Goal: Navigation & Orientation: Understand site structure

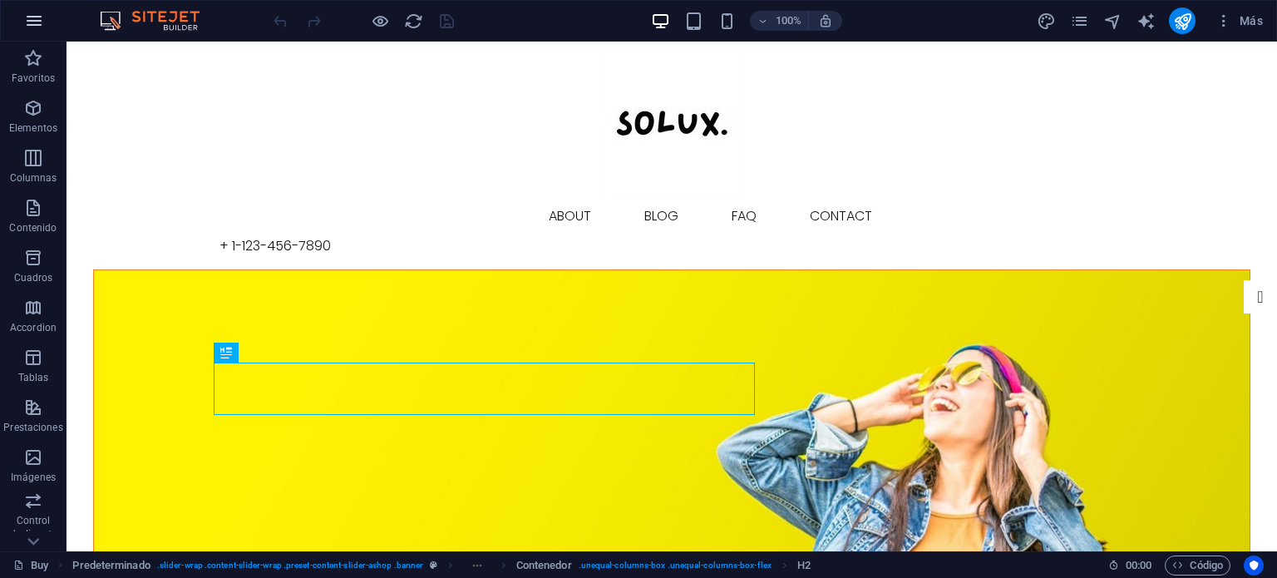
click at [38, 22] on icon "button" at bounding box center [34, 21] width 20 height 20
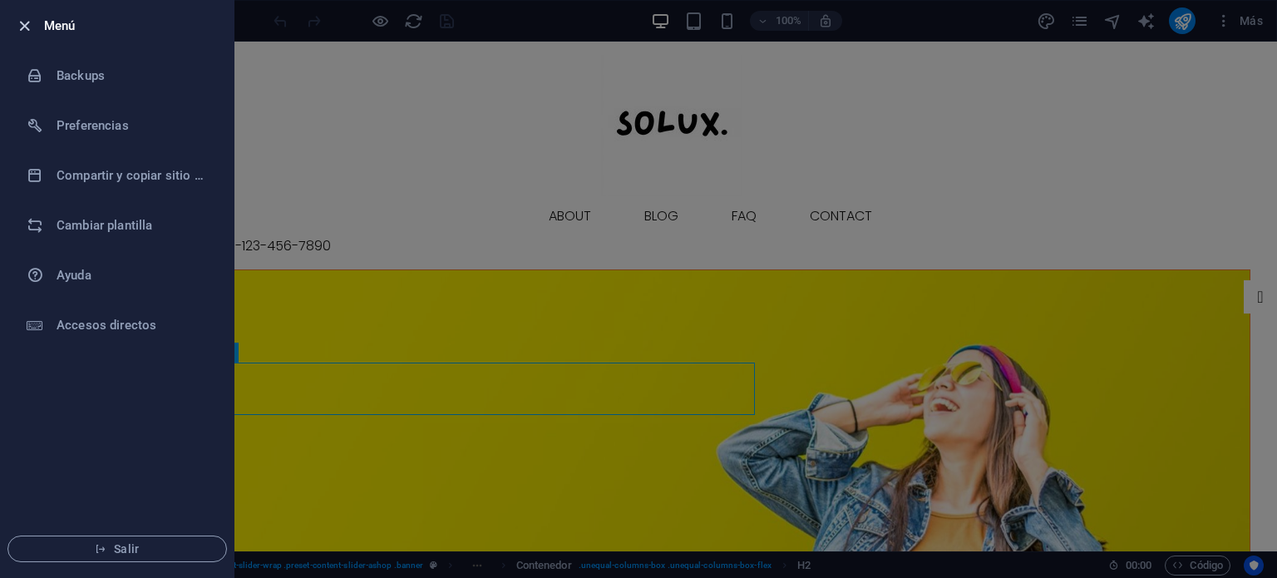
click at [22, 29] on icon "button" at bounding box center [24, 26] width 19 height 19
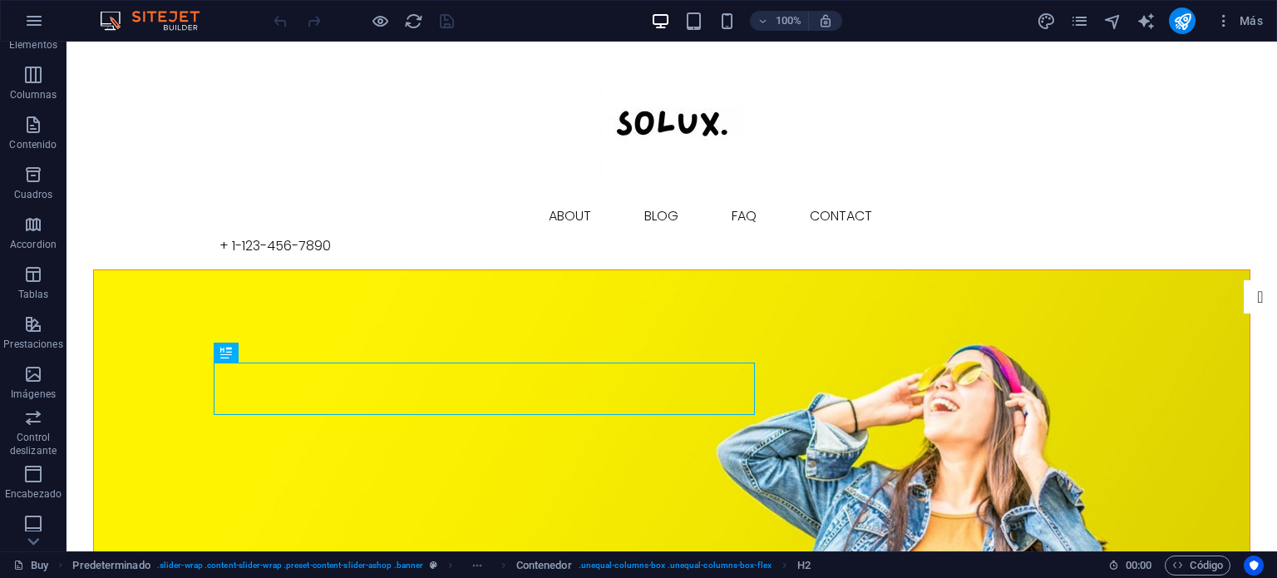
scroll to position [238, 0]
click at [1227, 17] on icon "button" at bounding box center [1223, 20] width 17 height 17
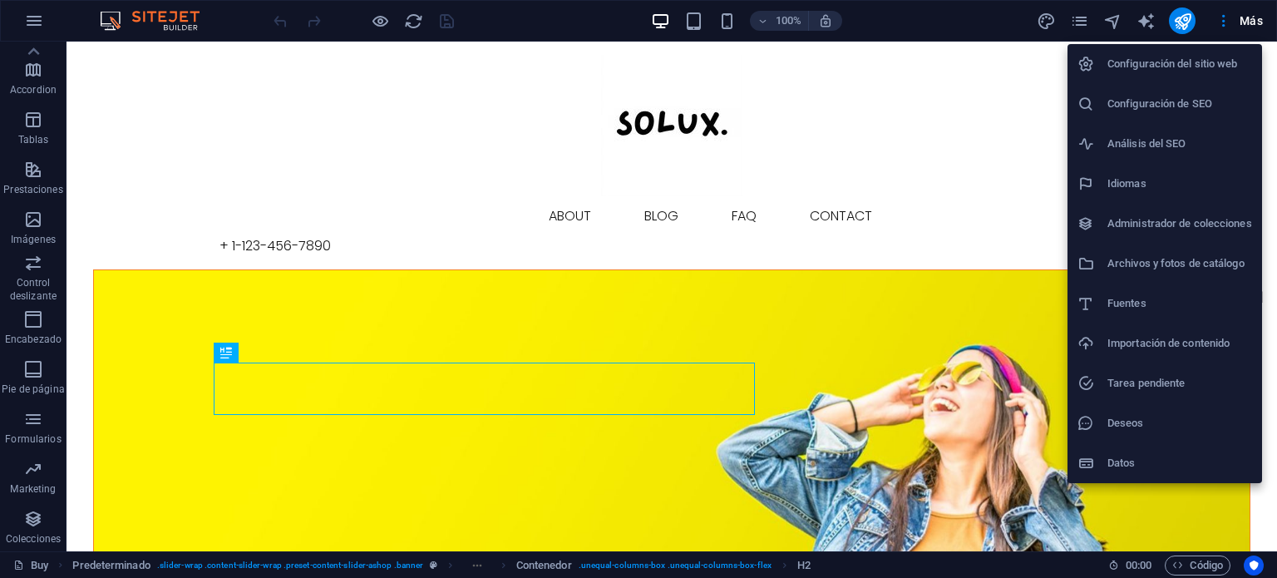
click at [1135, 26] on div at bounding box center [638, 289] width 1277 height 578
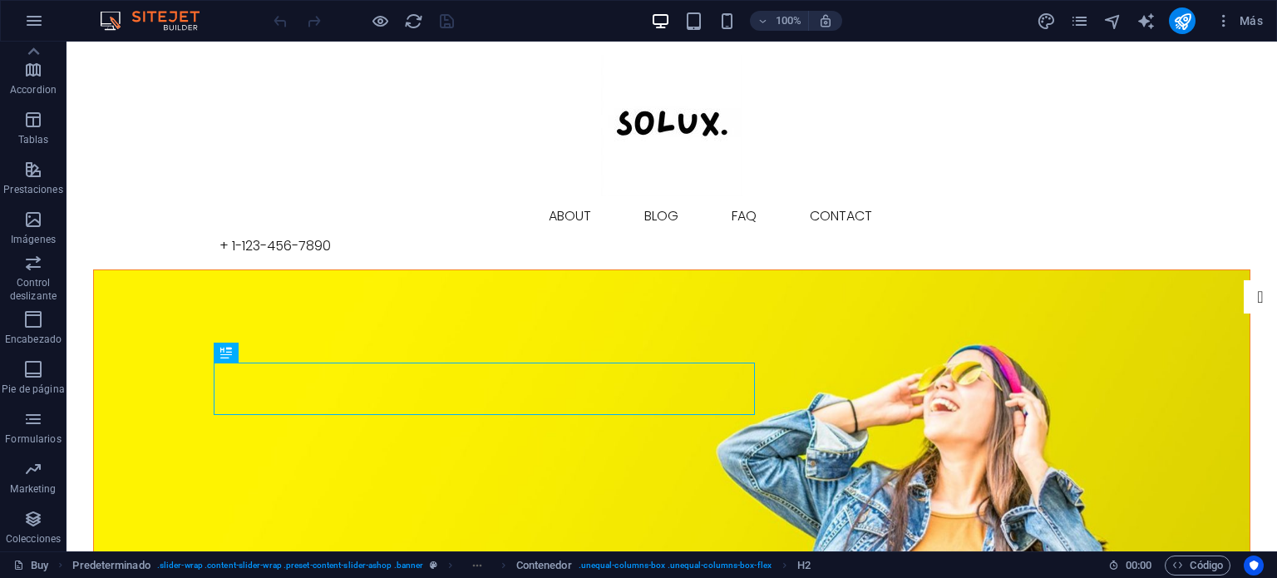
click at [1127, 19] on div "Más" at bounding box center [1153, 20] width 234 height 27
click at [1139, 20] on icon "text_generator" at bounding box center [1145, 21] width 19 height 19
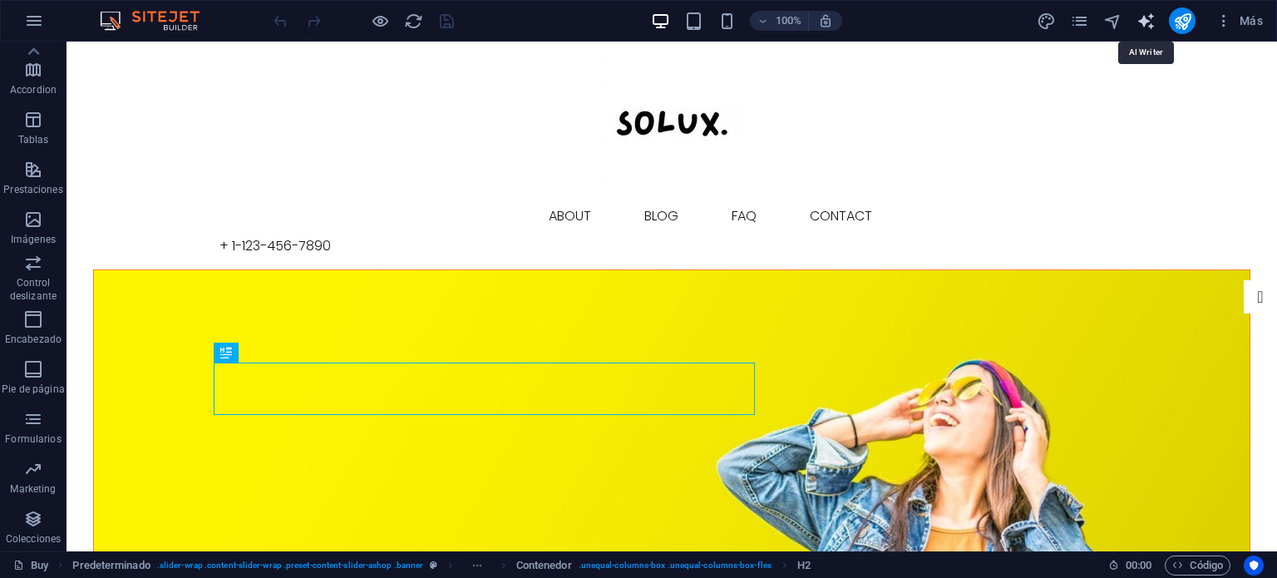
select select "English"
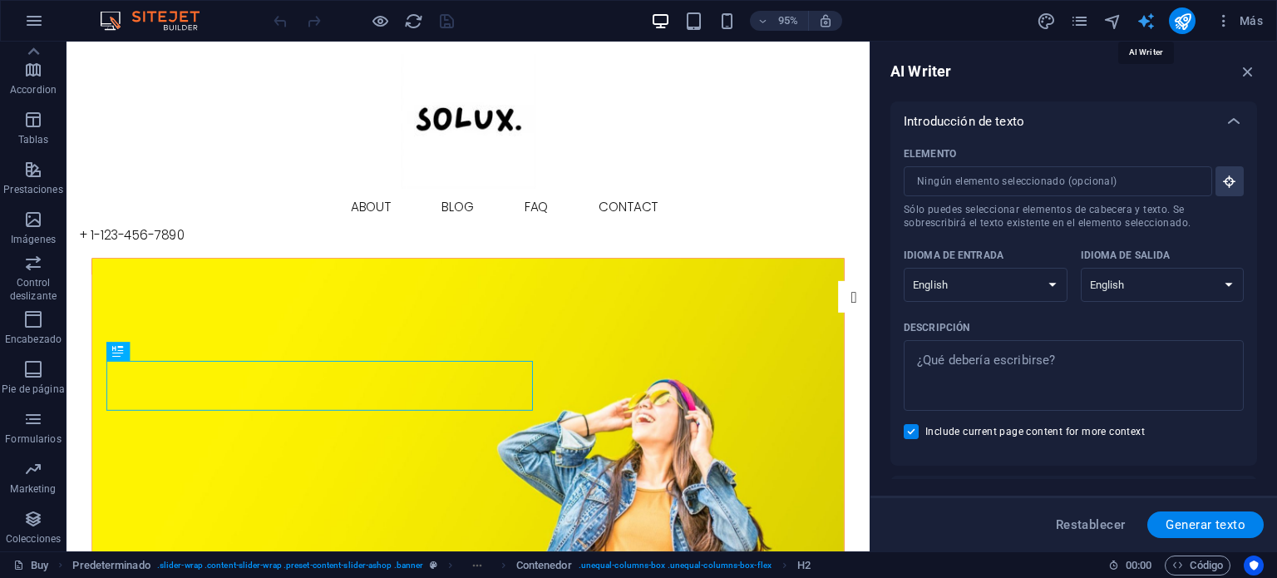
click at [1144, 19] on icon "text_generator" at bounding box center [1145, 21] width 19 height 19
click at [1075, 22] on icon "pages" at bounding box center [1079, 21] width 19 height 19
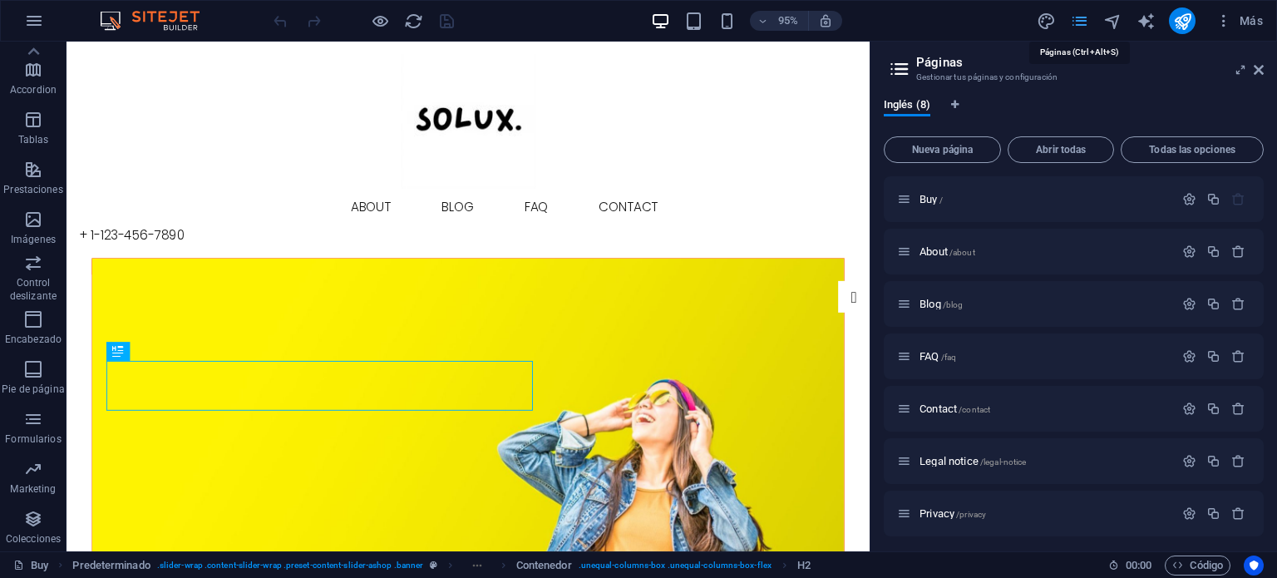
click at [1075, 24] on icon "pages" at bounding box center [1079, 21] width 19 height 19
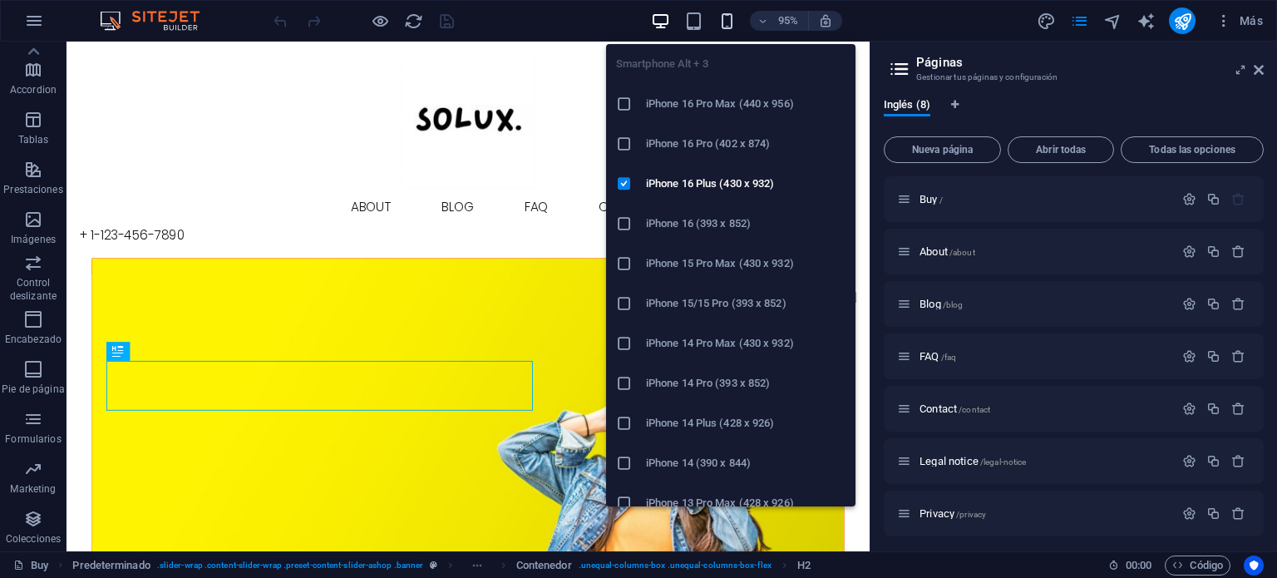
click at [729, 19] on icon "button" at bounding box center [726, 21] width 19 height 19
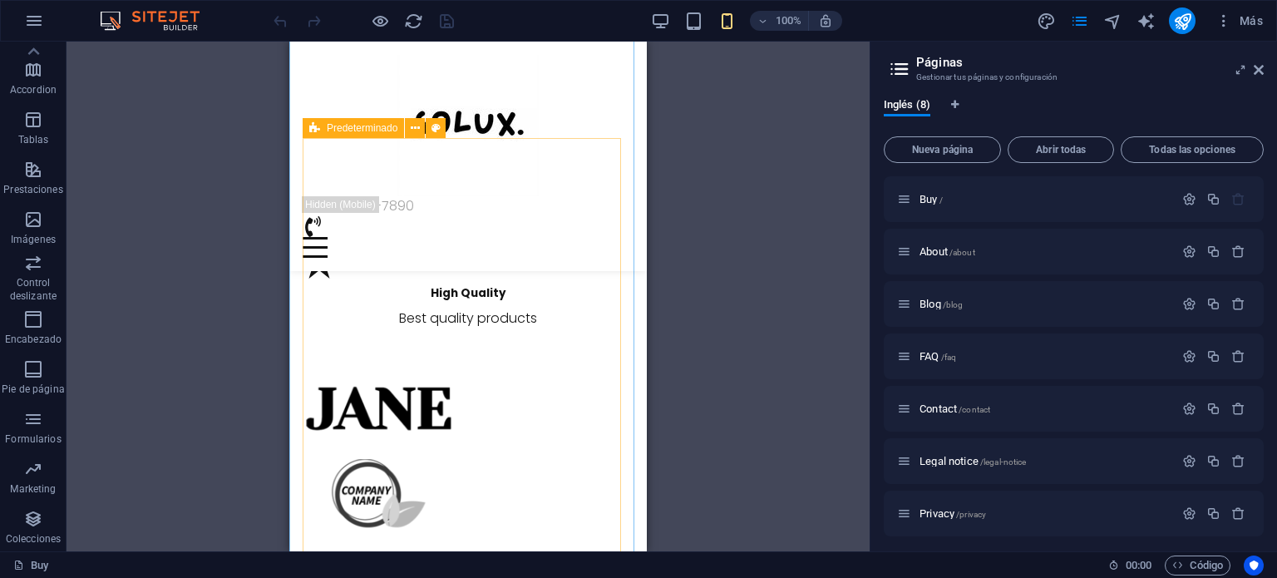
scroll to position [1912, 0]
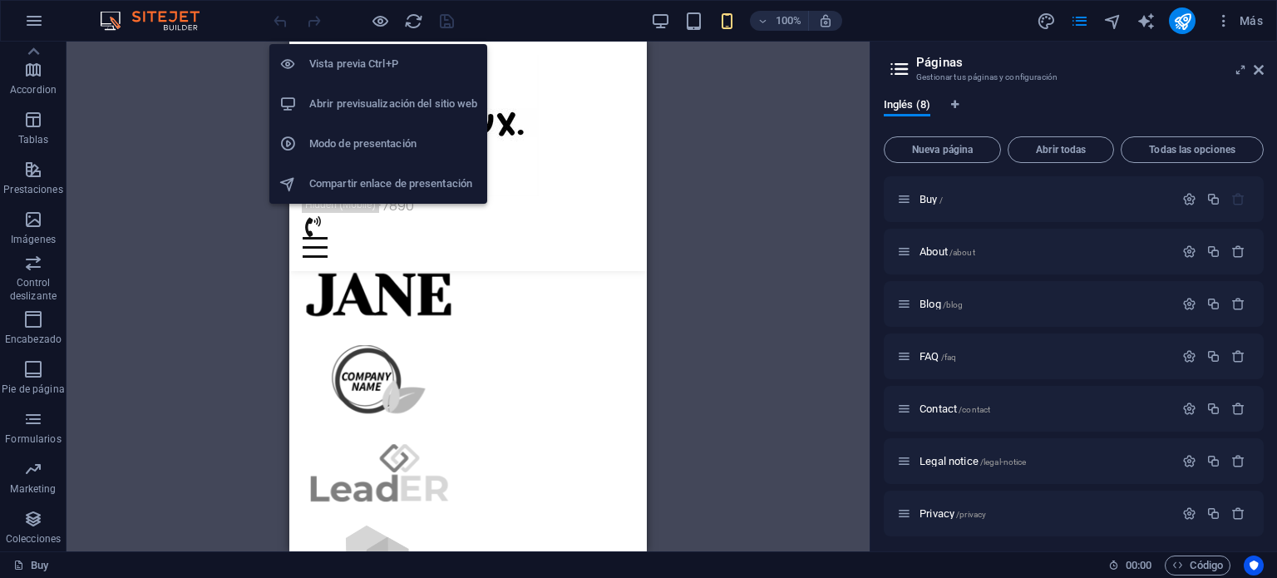
click at [359, 145] on h6 "Modo de presentación" at bounding box center [393, 144] width 168 height 20
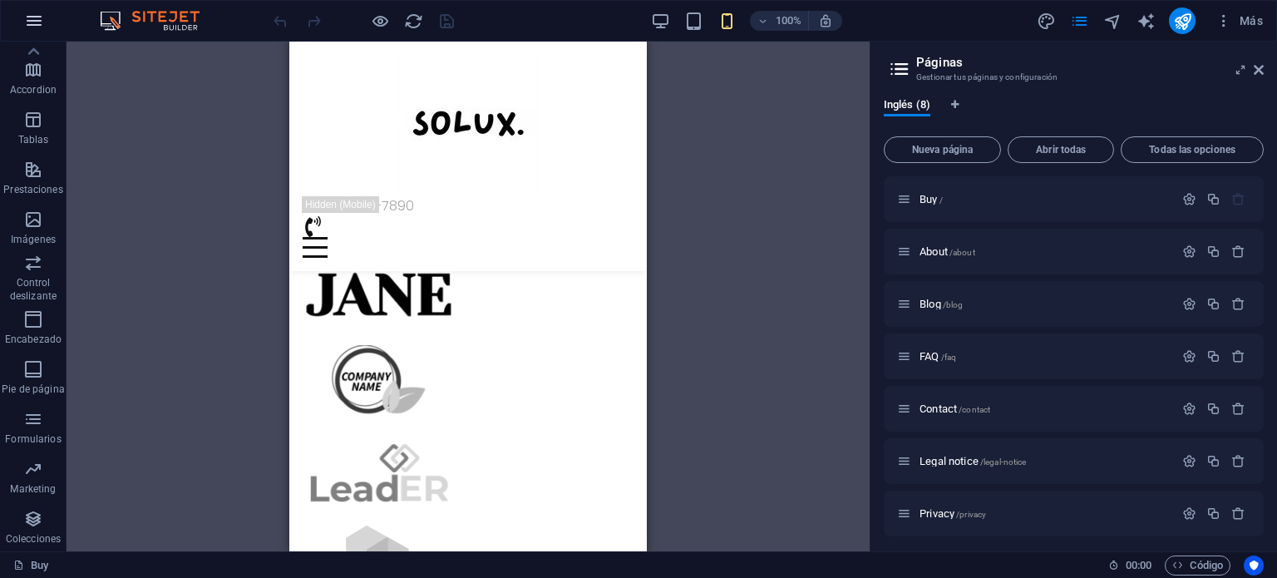
click at [27, 22] on icon "button" at bounding box center [34, 21] width 20 height 20
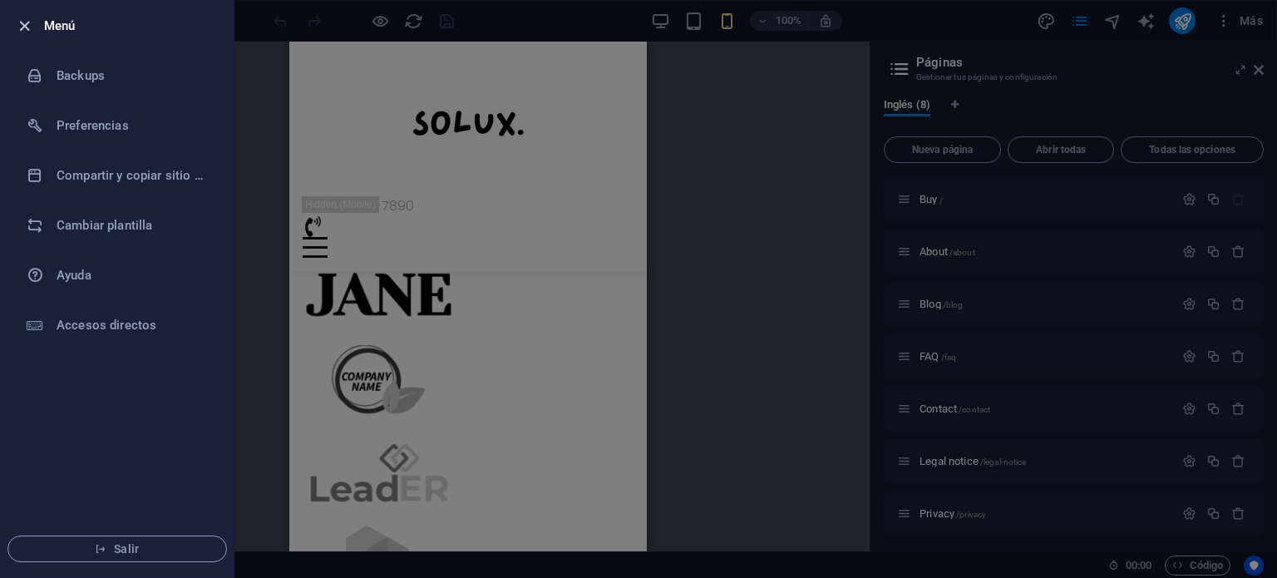
click at [26, 23] on icon "button" at bounding box center [24, 26] width 19 height 19
